Goal: Information Seeking & Learning: Learn about a topic

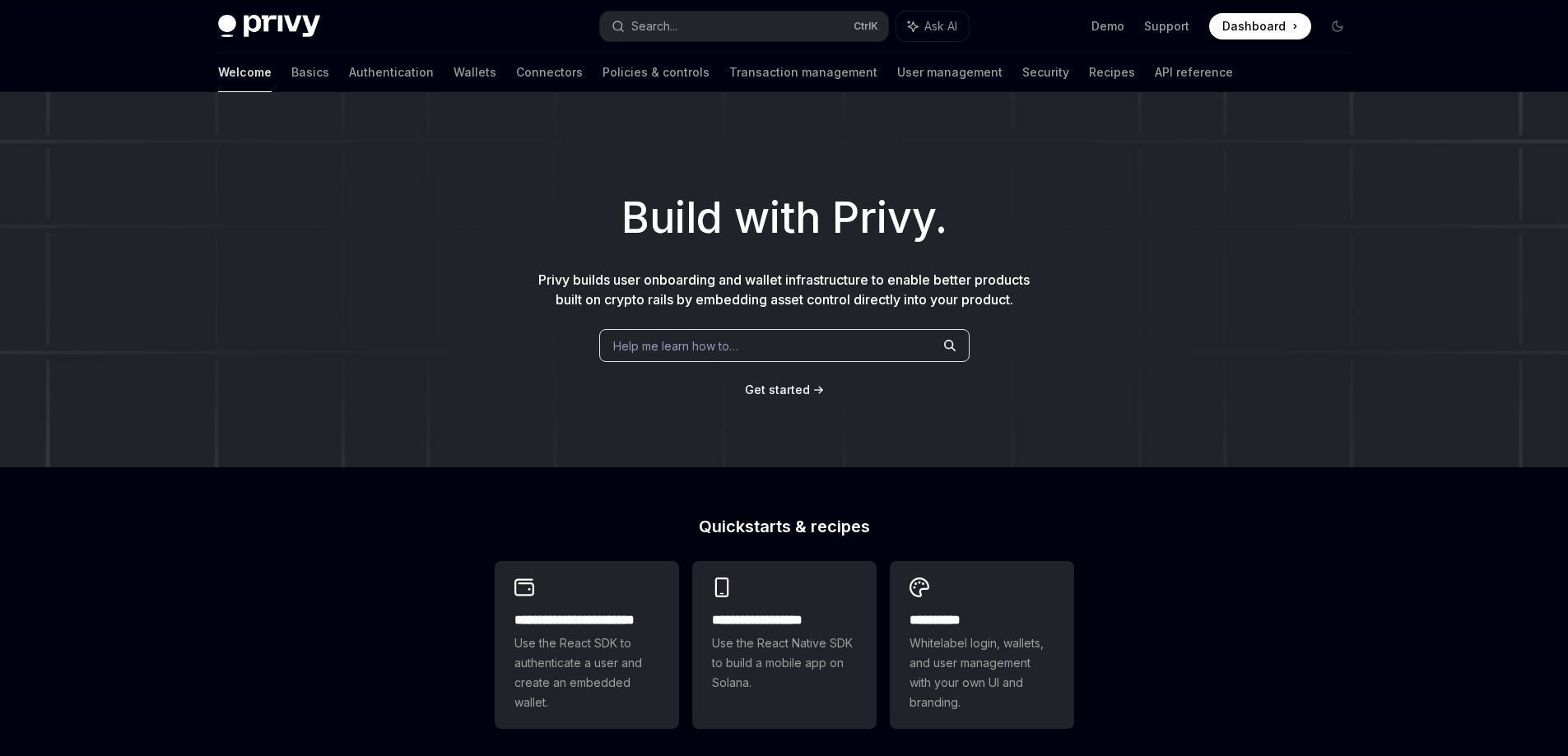
scroll to position [247, 0]
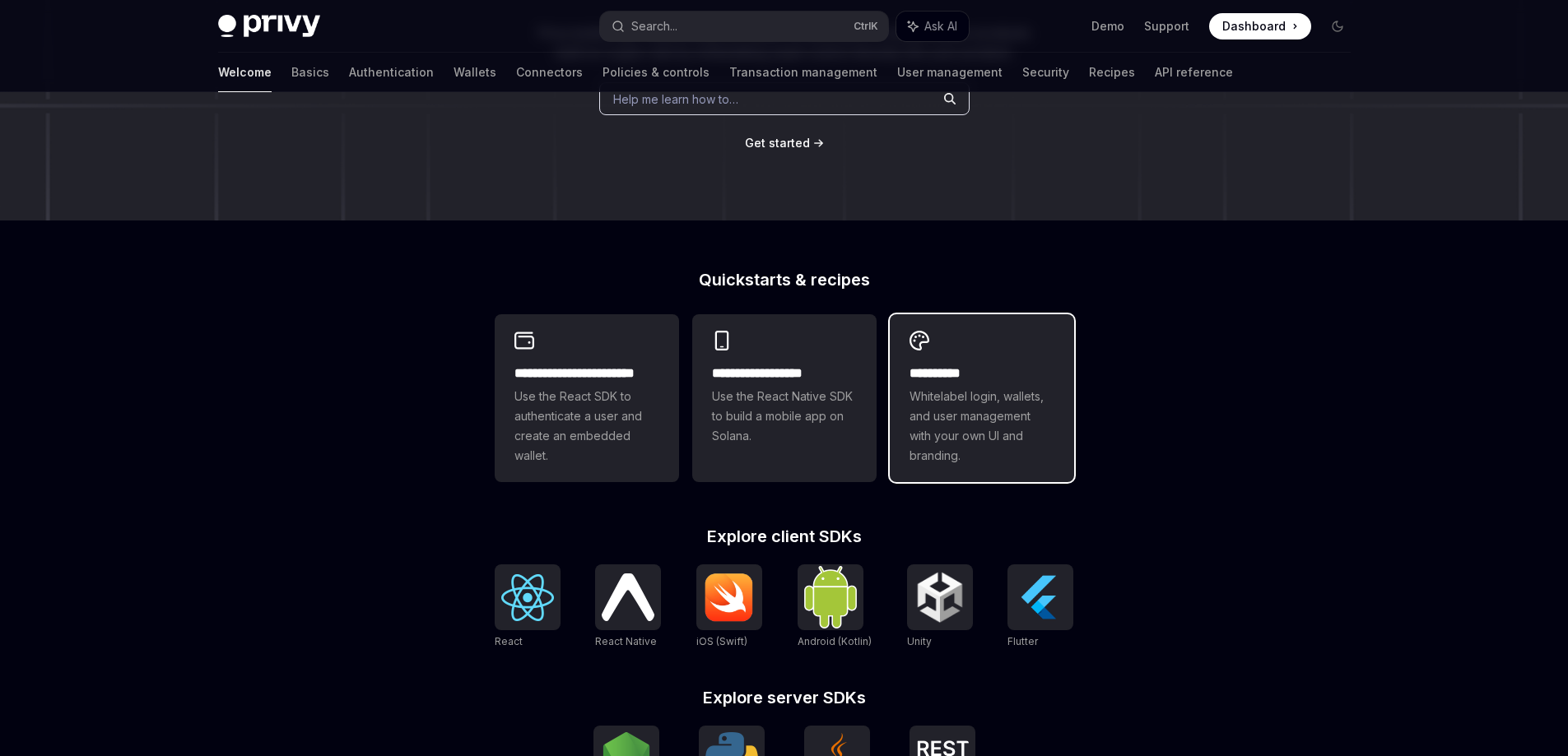
click at [957, 376] on h2 "**********" at bounding box center [981, 373] width 145 height 20
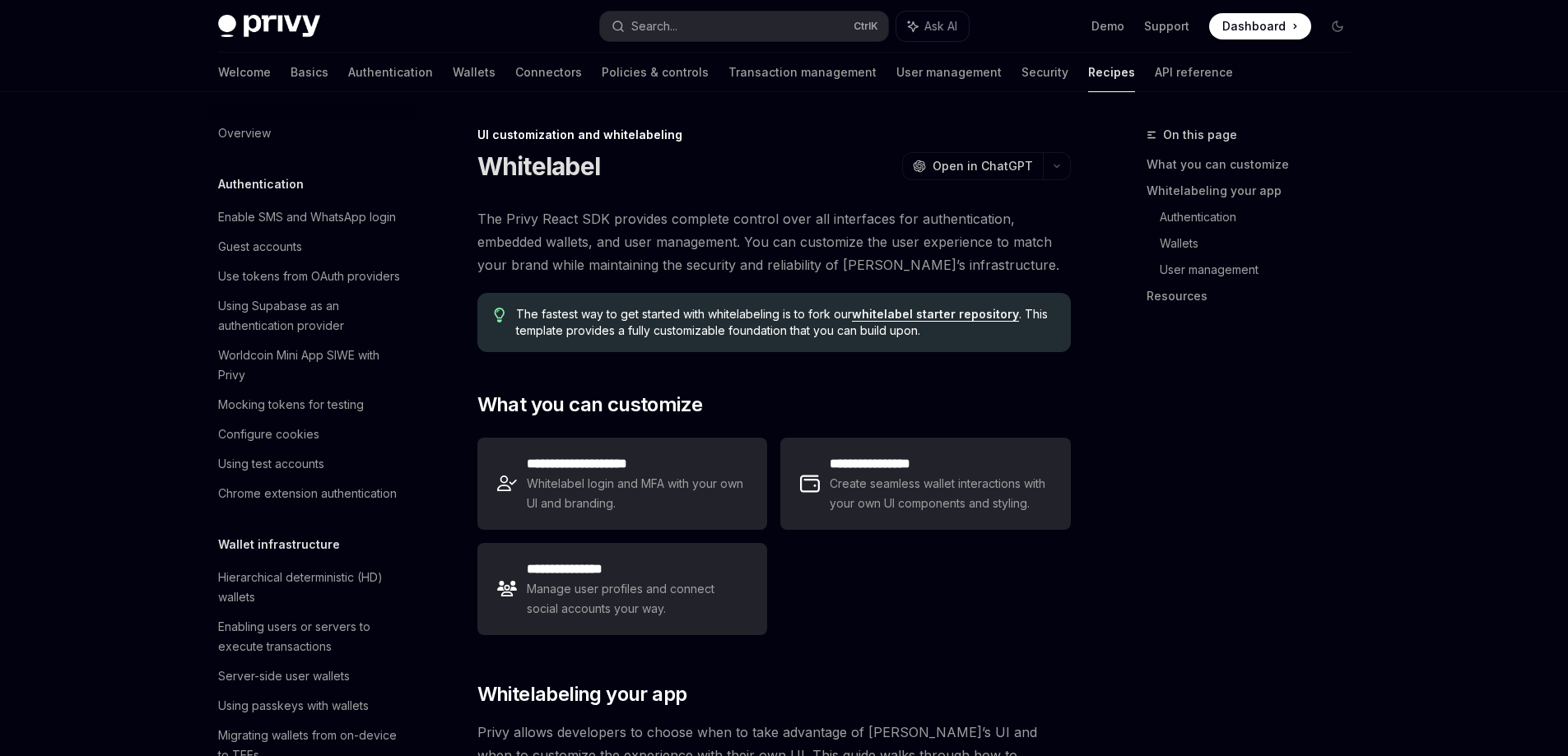
scroll to position [742, 0]
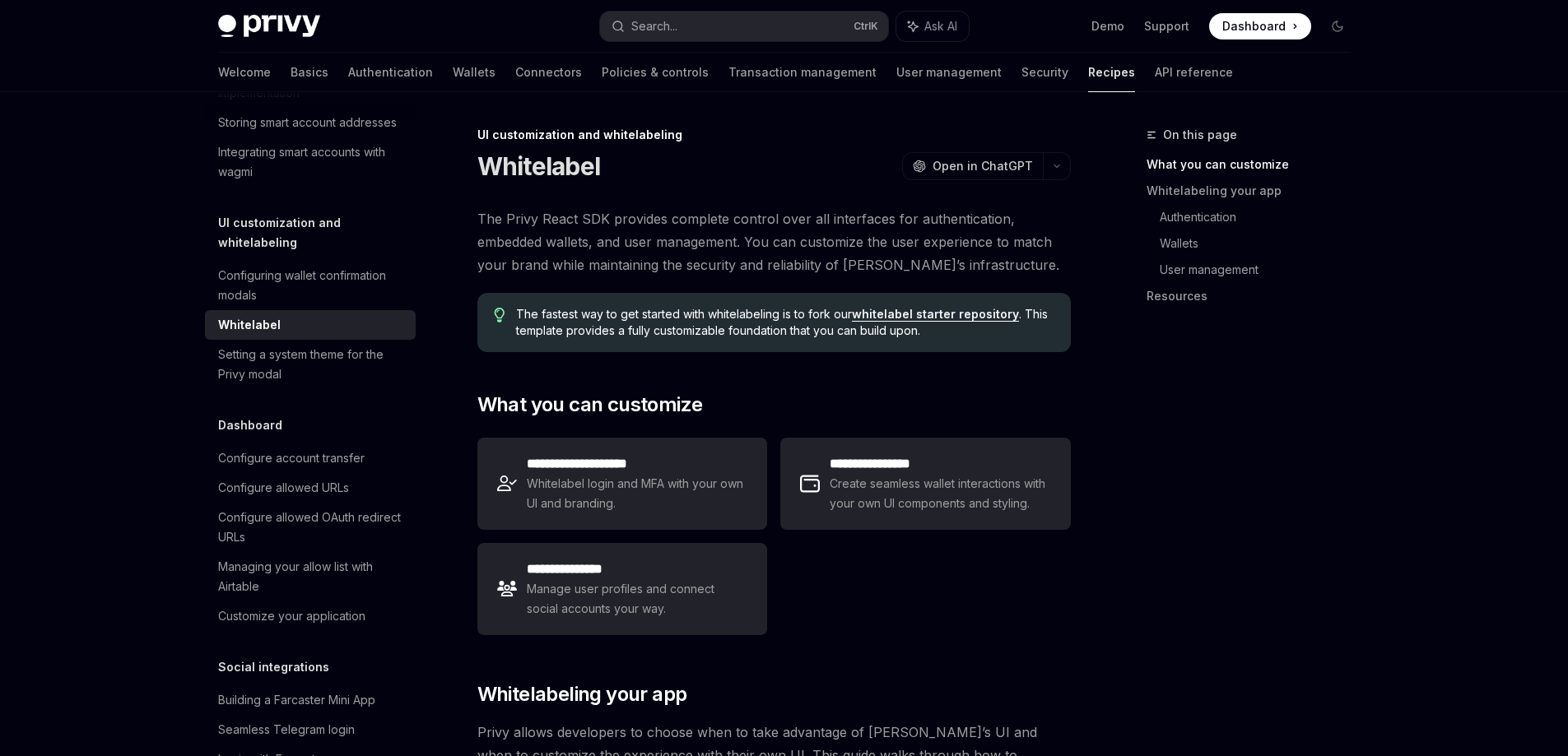
type textarea "*"
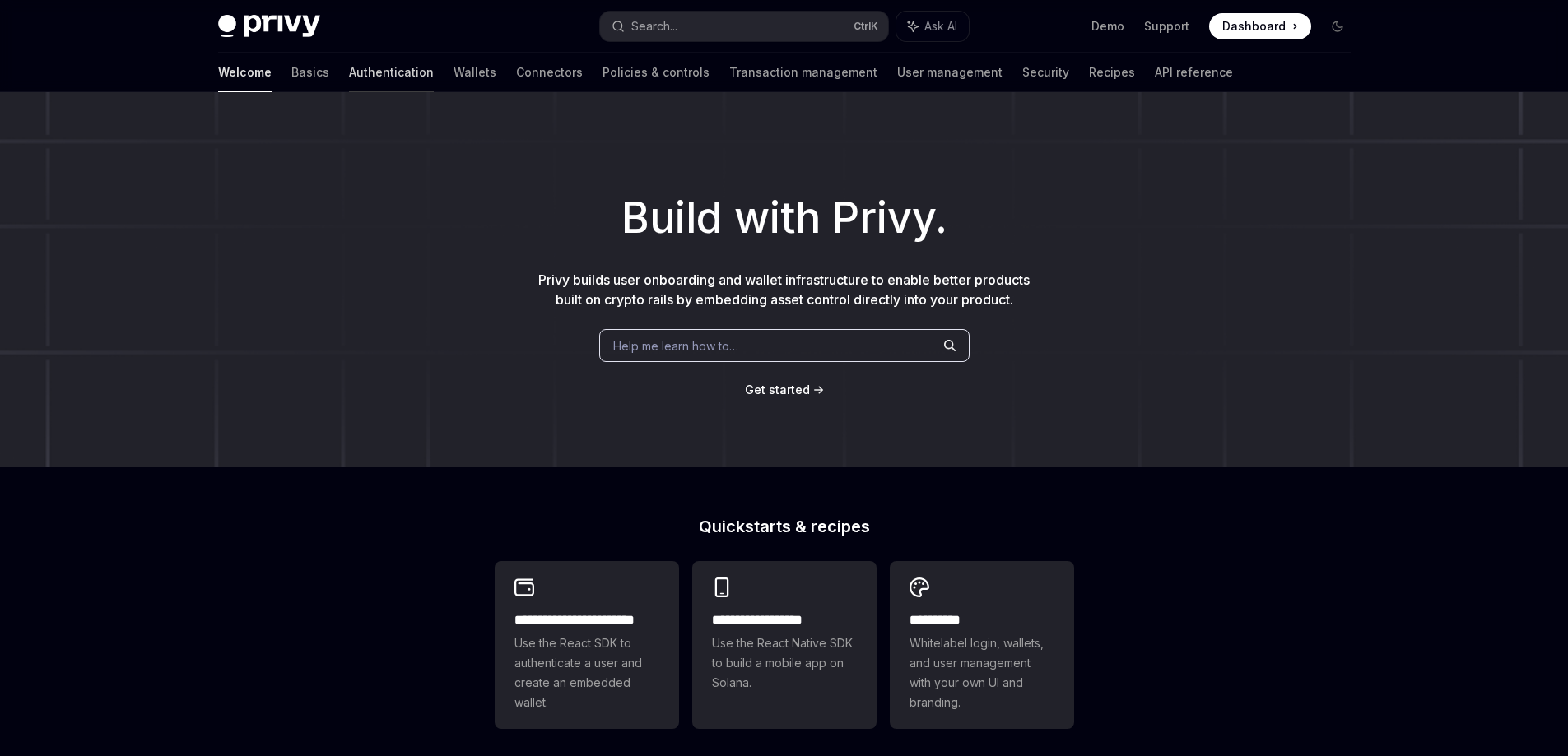
click at [349, 69] on link "Authentication" at bounding box center [392, 72] width 85 height 39
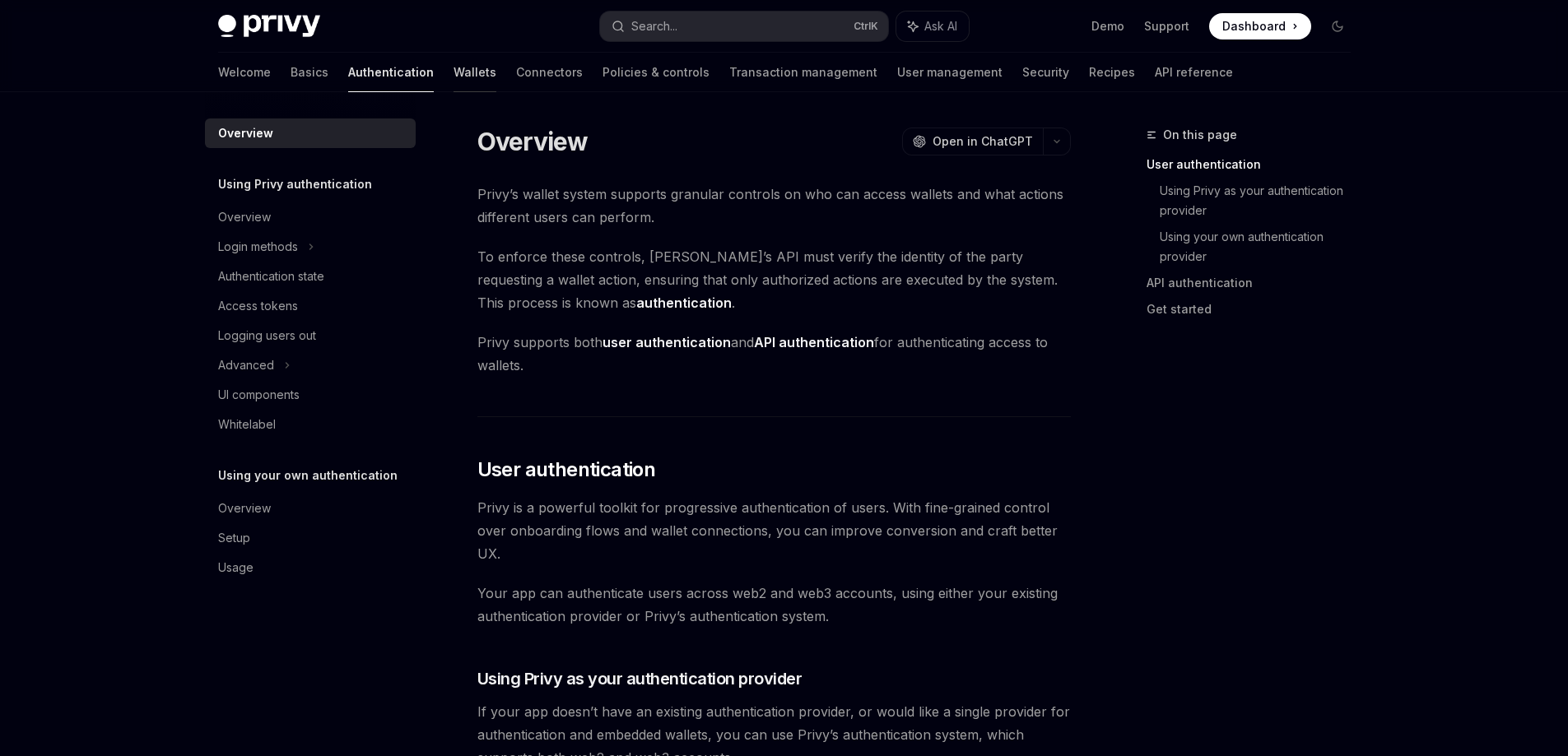
click at [453, 67] on link "Wallets" at bounding box center [475, 72] width 43 height 39
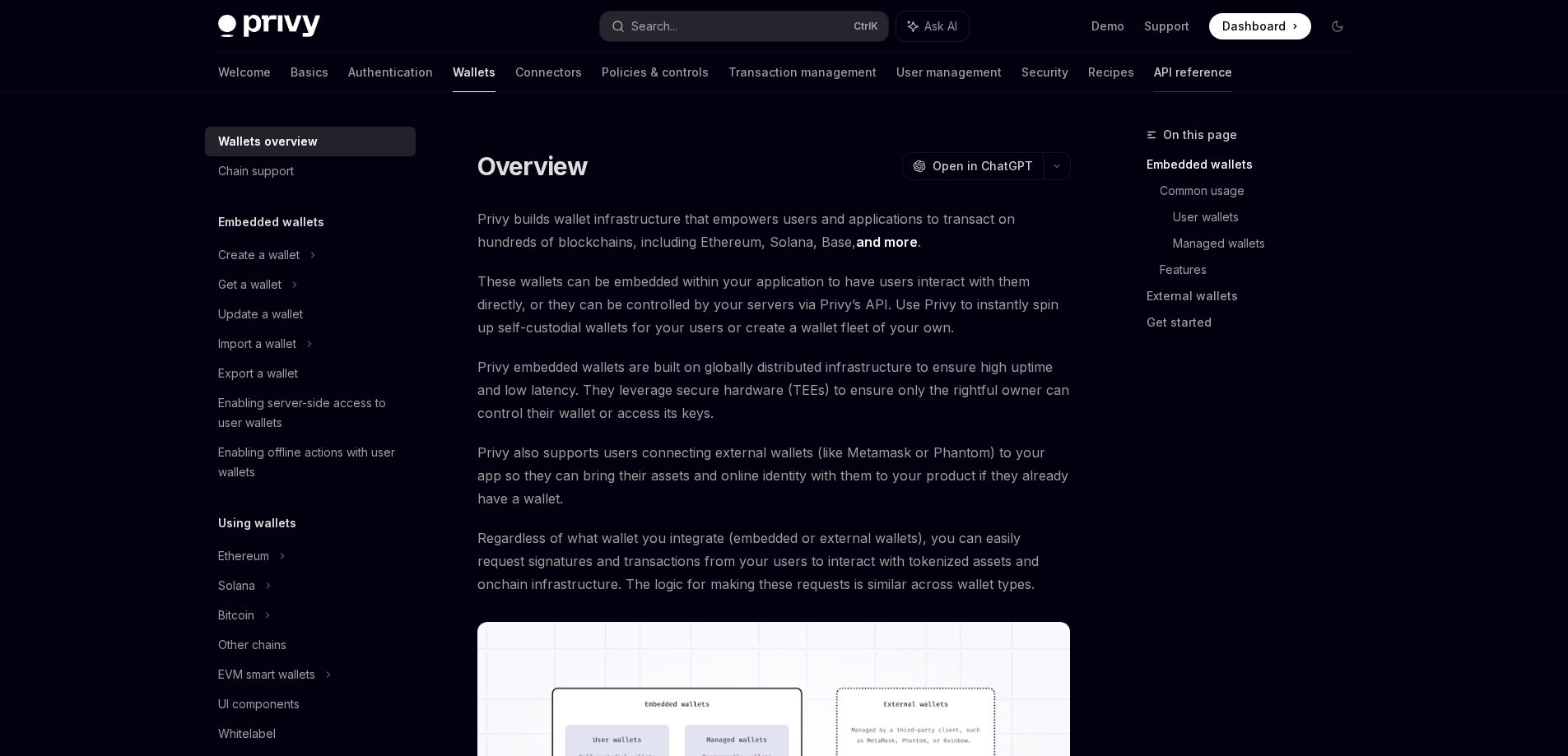
click at [1154, 77] on link "API reference" at bounding box center [1192, 72] width 78 height 39
type textarea "*"
